Goal: Information Seeking & Learning: Learn about a topic

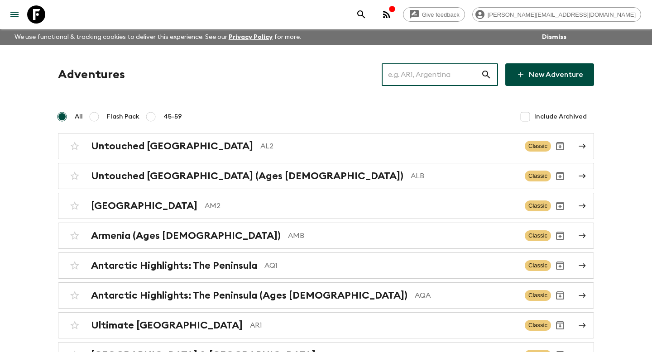
click at [426, 73] on input "text" at bounding box center [431, 74] width 99 height 25
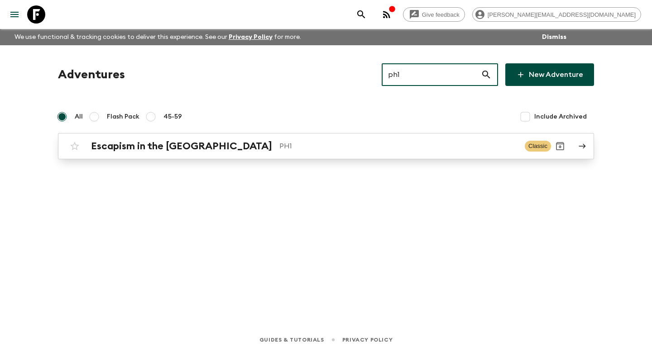
type input "ph1"
click at [365, 137] on div "Escapism in the [GEOGRAPHIC_DATA] PH1 Classic" at bounding box center [308, 146] width 485 height 18
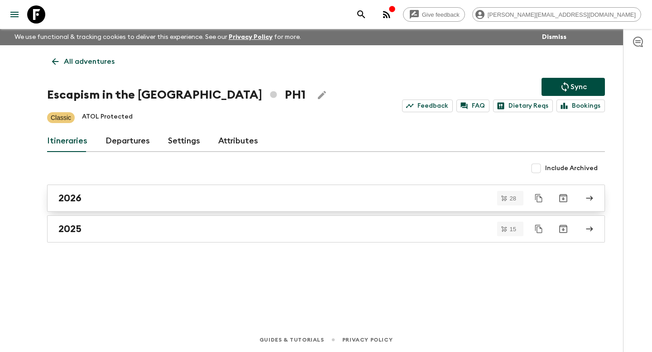
click at [167, 200] on div "2026" at bounding box center [317, 198] width 518 height 12
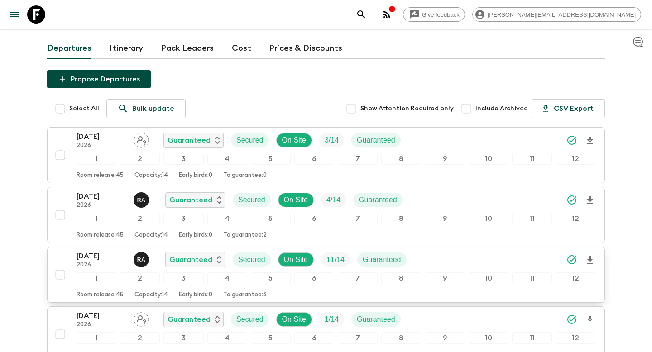
scroll to position [104, 0]
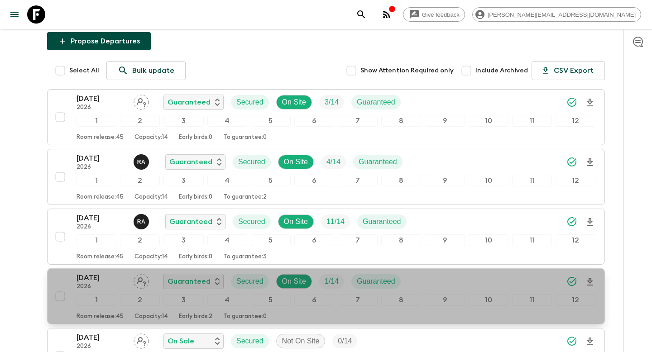
click at [150, 312] on div "Room release: 45 Capacity: 14 Early birds: 2 To guarantee: 0" at bounding box center [336, 315] width 519 height 11
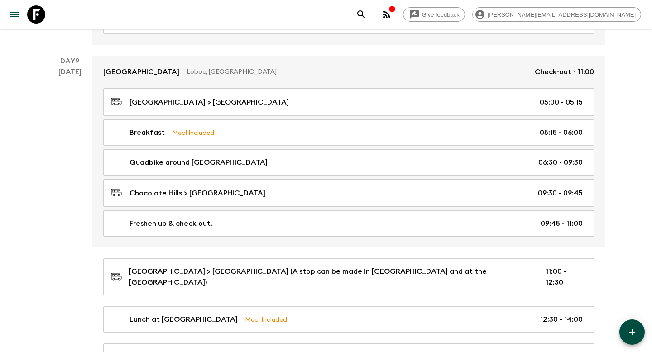
scroll to position [2305, 0]
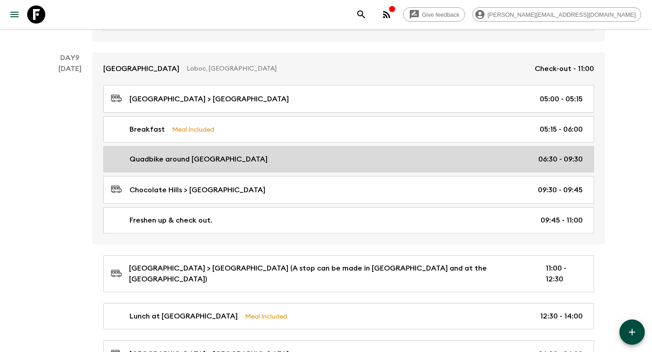
click at [347, 159] on div "Quadbike around [GEOGRAPHIC_DATA] 06:30 - 09:30" at bounding box center [347, 159] width 472 height 11
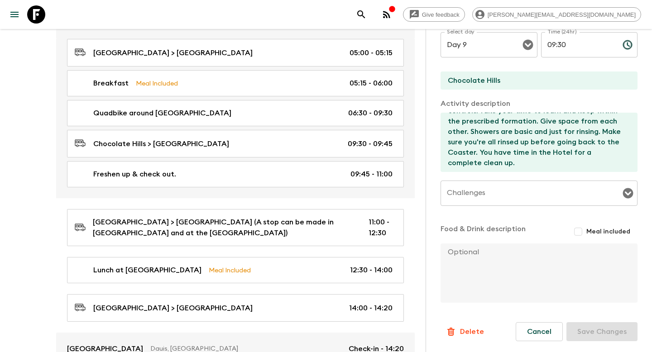
scroll to position [2390, 0]
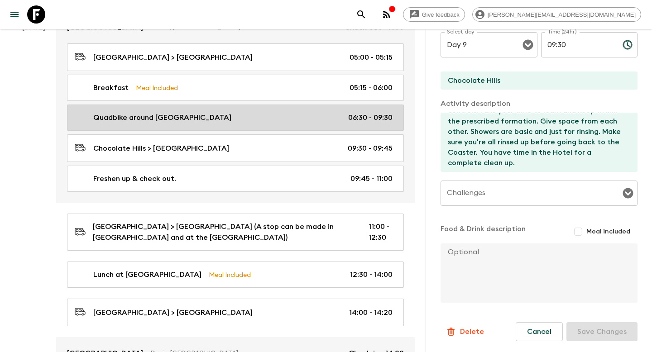
click at [272, 112] on div "Quadbike around [GEOGRAPHIC_DATA] 06:30 - 09:30" at bounding box center [234, 117] width 318 height 11
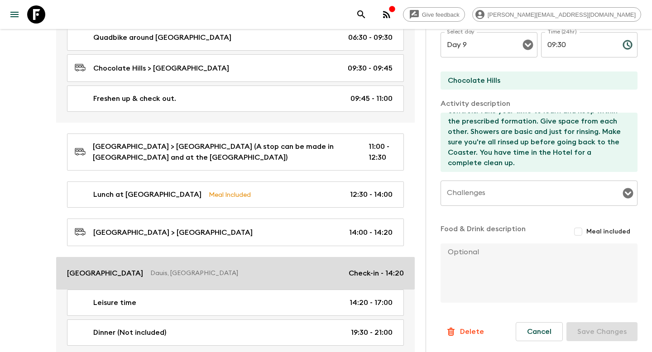
scroll to position [2467, 0]
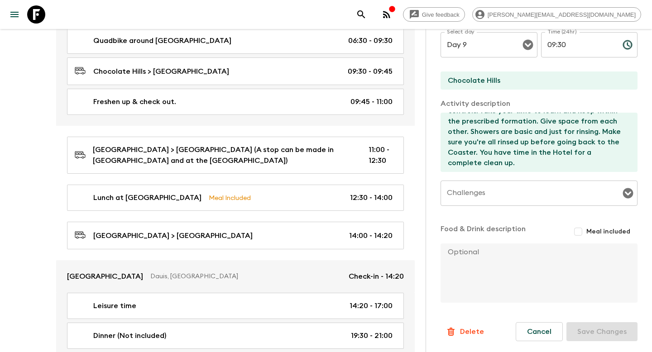
click at [356, 231] on div "[GEOGRAPHIC_DATA], [GEOGRAPHIC_DATA] Check-out - 11:00 [GEOGRAPHIC_DATA] > [GEO…" at bounding box center [235, 147] width 359 height 426
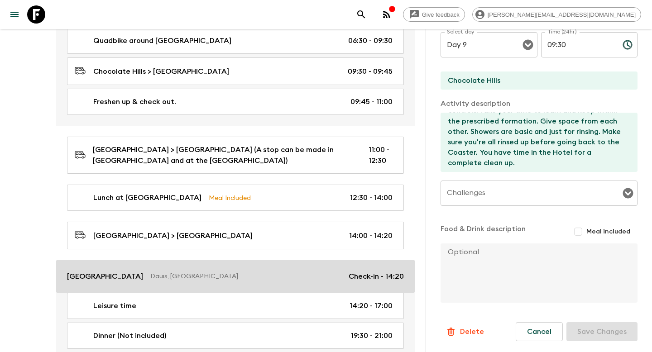
click at [355, 260] on link "[GEOGRAPHIC_DATA] [GEOGRAPHIC_DATA], [GEOGRAPHIC_DATA] Check-in - 14:20" at bounding box center [235, 276] width 359 height 33
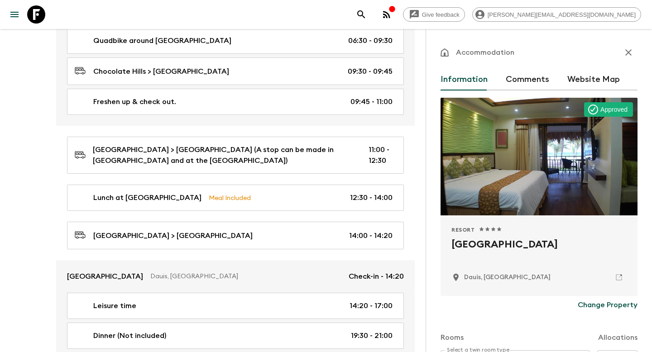
click at [627, 51] on icon "button" at bounding box center [628, 52] width 6 height 6
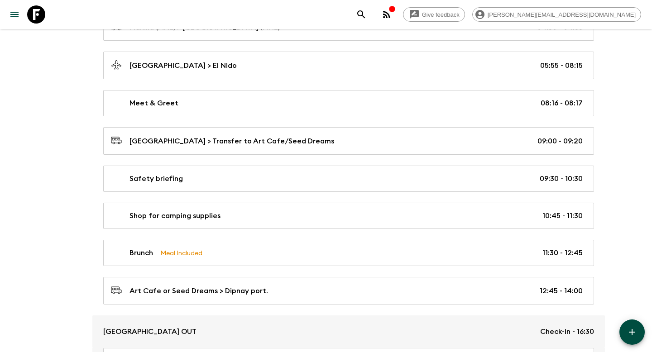
scroll to position [459, 0]
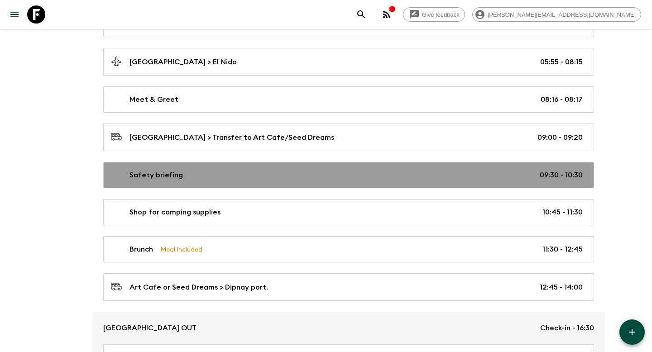
click at [437, 176] on div "Safety briefing 09:30 - 10:30" at bounding box center [347, 175] width 472 height 11
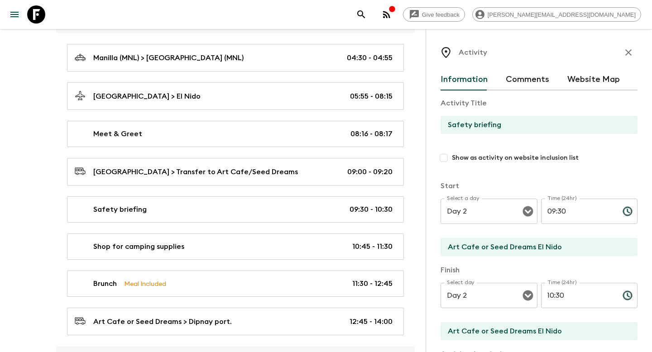
scroll to position [8, 0]
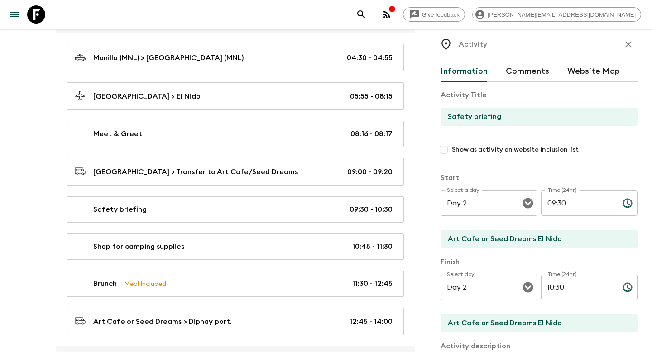
click at [631, 43] on icon "button" at bounding box center [628, 44] width 11 height 11
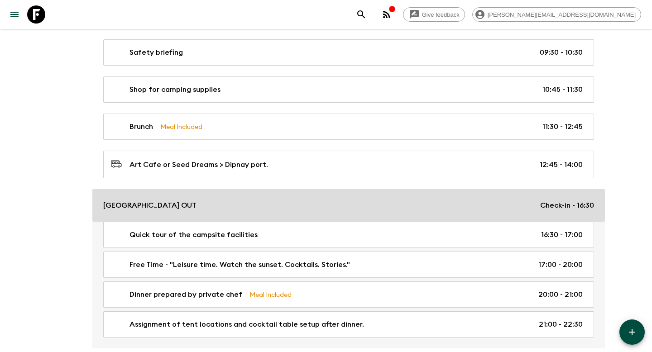
scroll to position [589, 0]
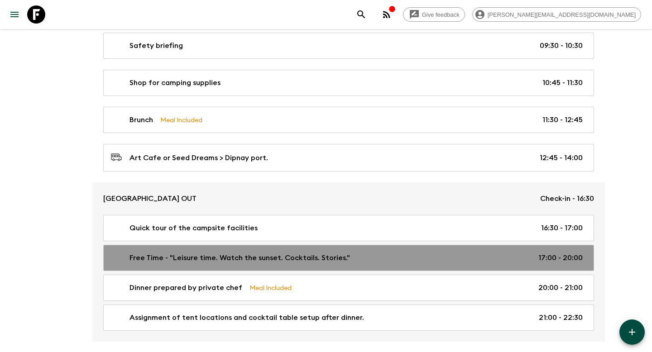
click at [391, 260] on div "Free Time - "Leisure time. Watch the sunset. Cocktails. Stories." 17:00 - 20:00" at bounding box center [347, 258] width 472 height 11
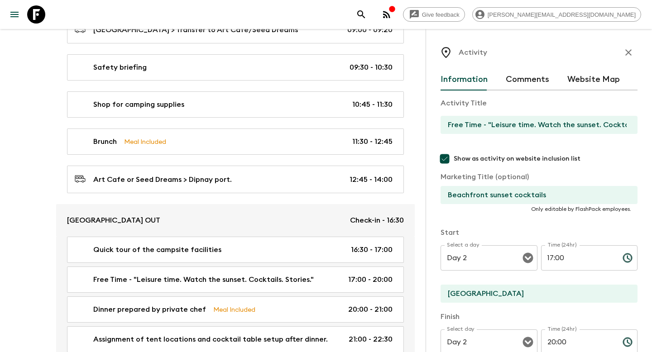
click at [627, 51] on icon "button" at bounding box center [628, 52] width 6 height 6
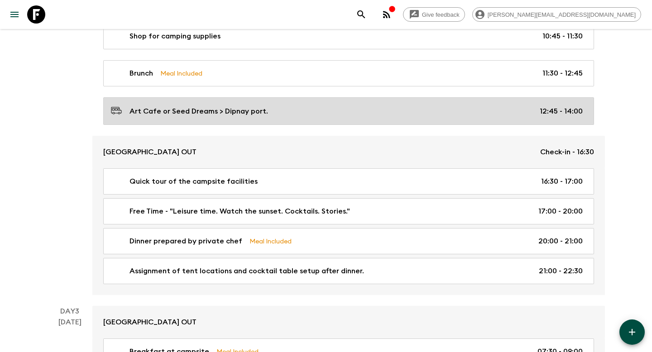
scroll to position [658, 0]
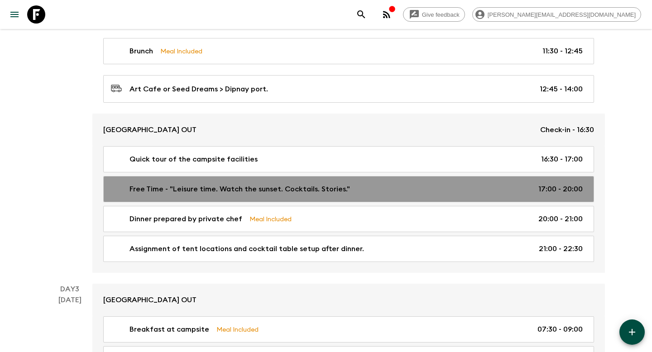
click at [479, 195] on link "Free Time - "Leisure time. Watch the sunset. Cocktails. Stories." 17:00 - 20:00" at bounding box center [348, 189] width 491 height 26
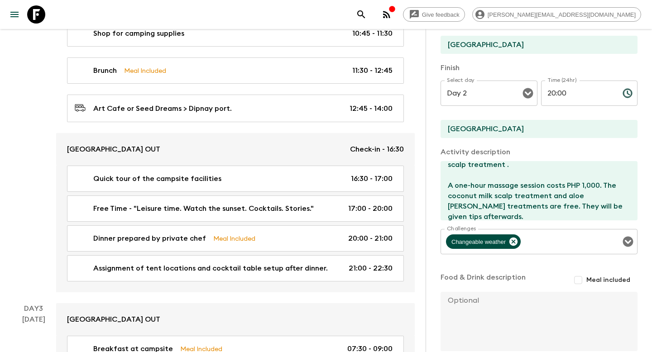
scroll to position [67, 0]
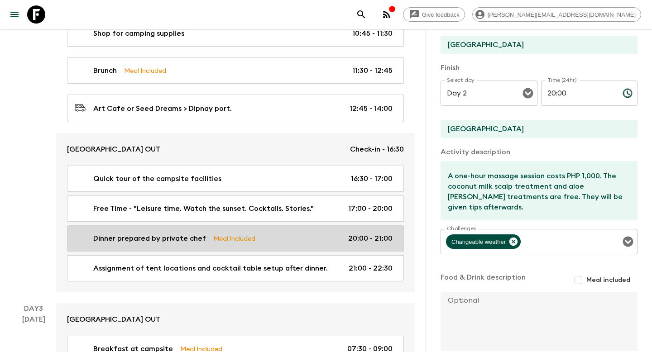
click at [296, 226] on link "Dinner prepared by private chef Meal Included 20:00 - 21:00" at bounding box center [235, 239] width 337 height 26
type input "Dinner prepared by private chef"
type input "Private chef dinner experience"
type input "[GEOGRAPHIC_DATA] Out"
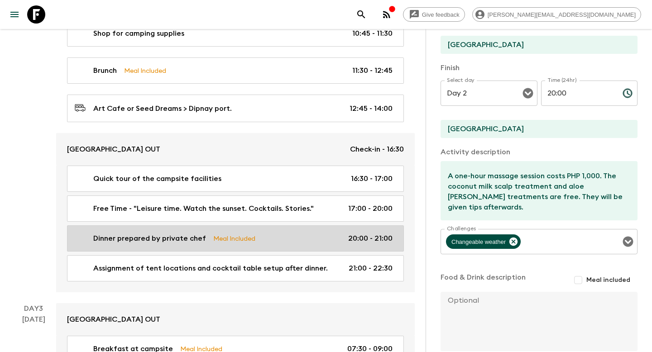
checkbox input "true"
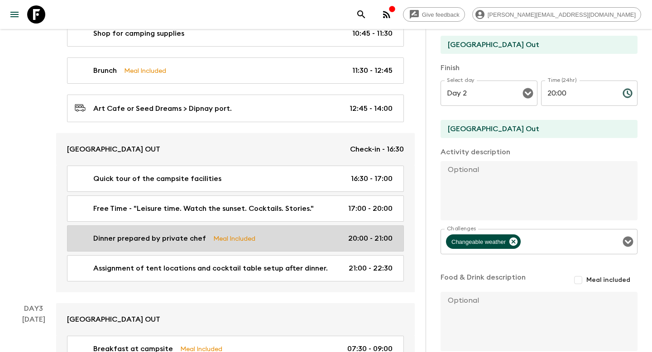
type input "20:00"
type input "21:00"
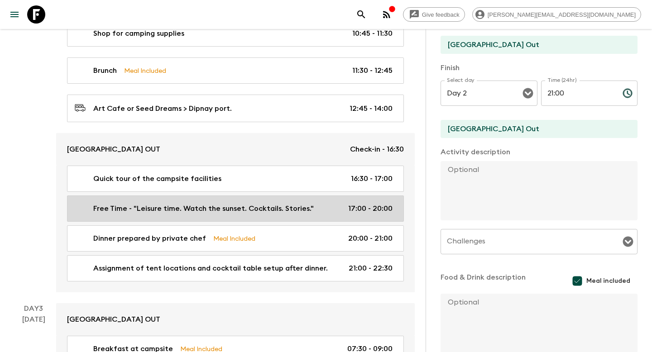
click at [302, 203] on p "Free Time - "Leisure time. Watch the sunset. Cocktails. Stories."" at bounding box center [203, 208] width 221 height 11
type input "Free Time - "Leisure time. Watch the sunset. Cocktails. Stories.""
type input "Beachfront sunset cocktails"
type input "[GEOGRAPHIC_DATA]"
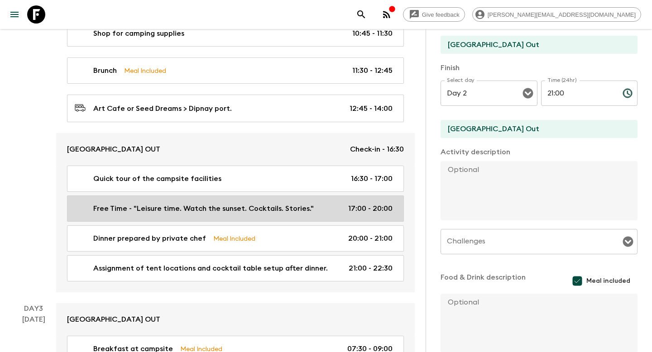
type textarea "Chairs are set up on the beach where you can wait for the sunset. "Inform group…"
checkbox input "false"
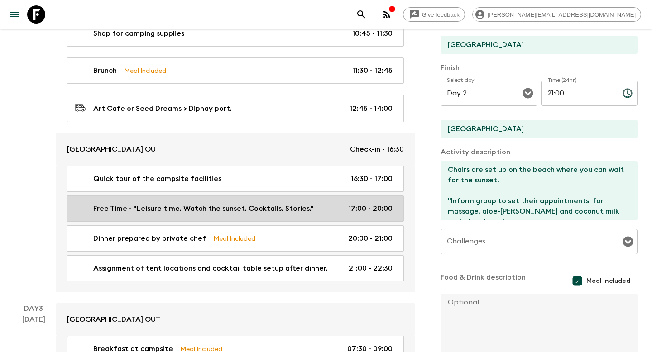
type input "17:00"
type input "20:00"
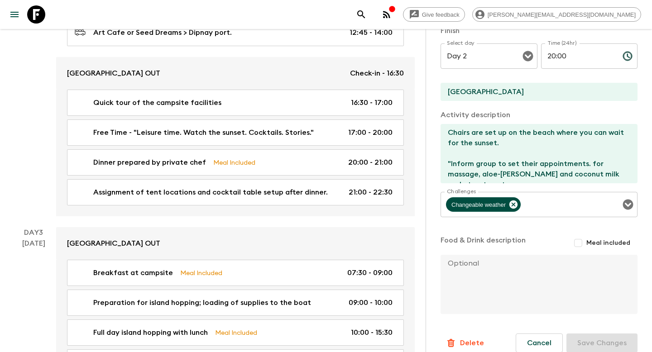
scroll to position [782, 0]
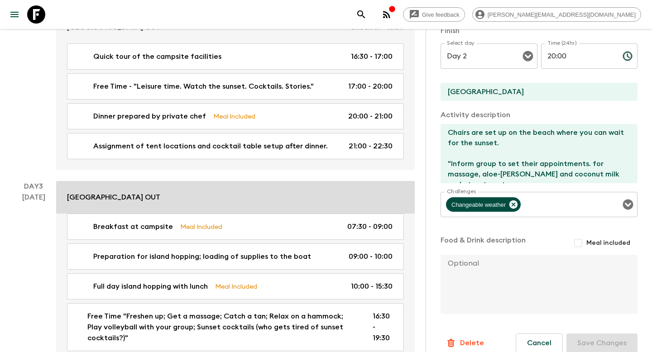
click at [308, 183] on link "[GEOGRAPHIC_DATA] OUT" at bounding box center [235, 197] width 359 height 33
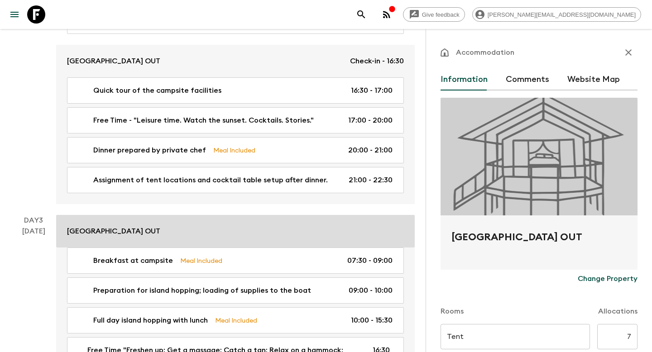
scroll to position [743, 0]
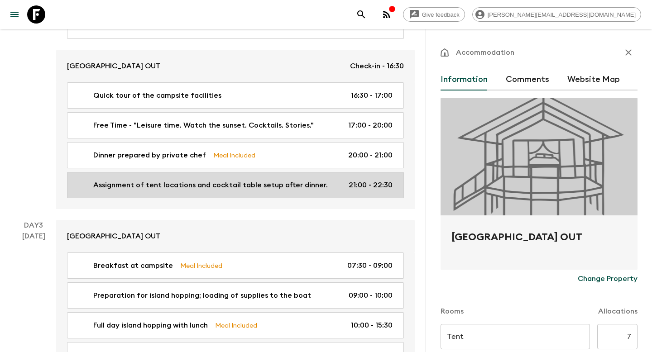
click at [305, 172] on link "Assignment of tent locations and cocktail table setup after dinner. 21:00 - 22:…" at bounding box center [235, 185] width 337 height 26
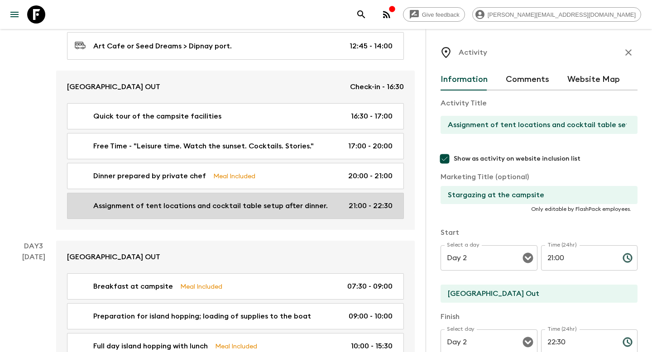
scroll to position [721, 0]
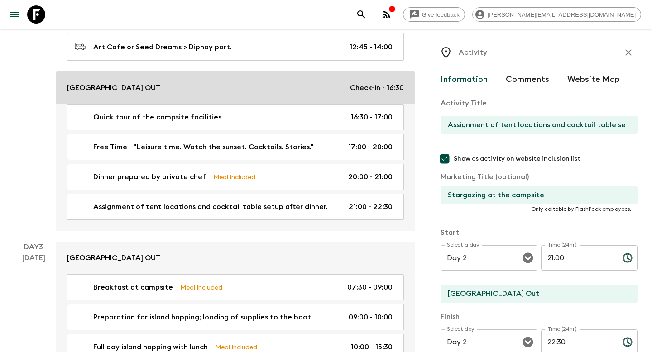
click at [266, 82] on div "[GEOGRAPHIC_DATA] OUT Check-in - 16:30" at bounding box center [235, 87] width 337 height 11
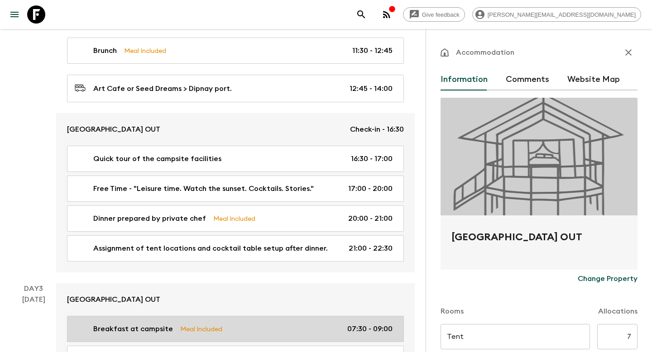
scroll to position [682, 0]
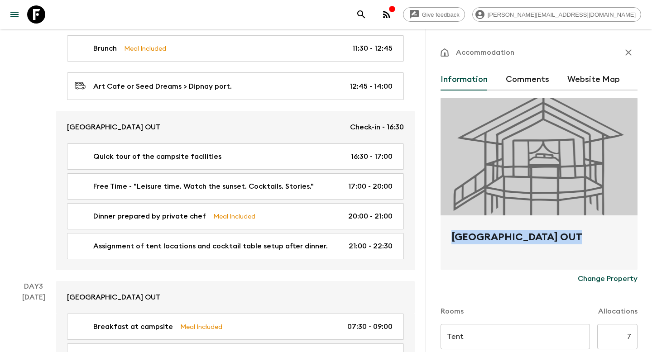
drag, startPoint x: 583, startPoint y: 242, endPoint x: 448, endPoint y: 235, distance: 135.2
click at [448, 235] on div "[GEOGRAPHIC_DATA] OUT" at bounding box center [539, 243] width 197 height 54
copy h2 "[GEOGRAPHIC_DATA] OUT"
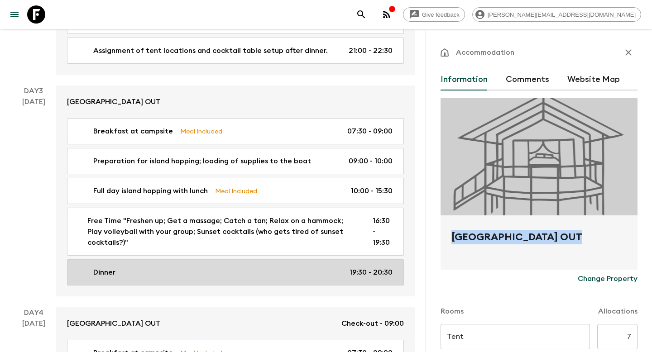
scroll to position [875, 0]
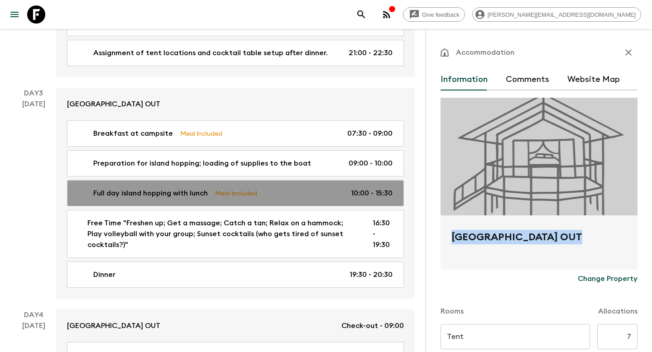
click at [297, 180] on link "Full day island hopping with lunch Meal Included 10:00 - 15:30" at bounding box center [235, 193] width 337 height 26
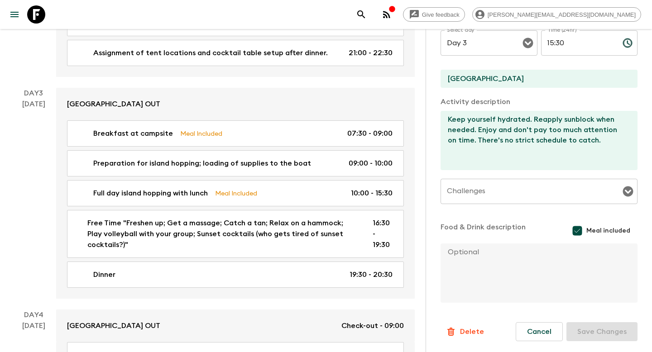
scroll to position [294, 0]
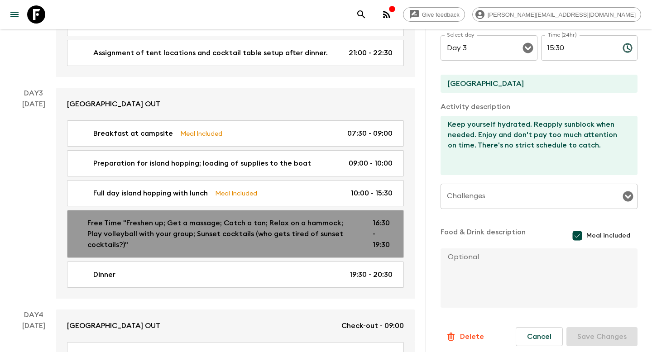
click at [330, 224] on p "Free Time "Freshen up; Get a massage; Catch a tan; Relax on a hammock; Play vol…" at bounding box center [222, 234] width 271 height 33
type input "Free Time "Freshen up; Get a massage; Catch a tan; Relax on a hammock; Play vol…"
type input "Beach leisure and sunset cocktails"
type input "[GEOGRAPHIC_DATA] OUT"
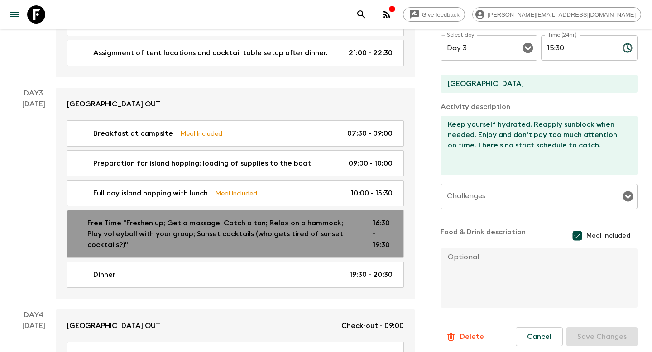
type textarea "There is no mobile reception. It's digital detoxification. You must socialize w…"
checkbox input "false"
type input "16:30"
type input "19:30"
click at [361, 218] on div "Free Time "Freshen up; Get a massage; Catch a tan; Relax on a hammock; Play vol…" at bounding box center [234, 234] width 318 height 33
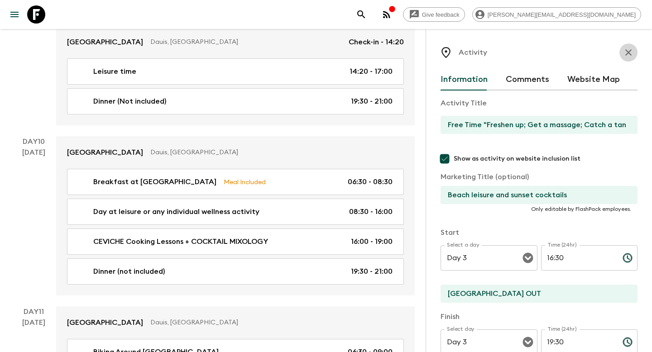
click at [624, 54] on icon "button" at bounding box center [628, 52] width 11 height 11
